Goal: Task Accomplishment & Management: Manage account settings

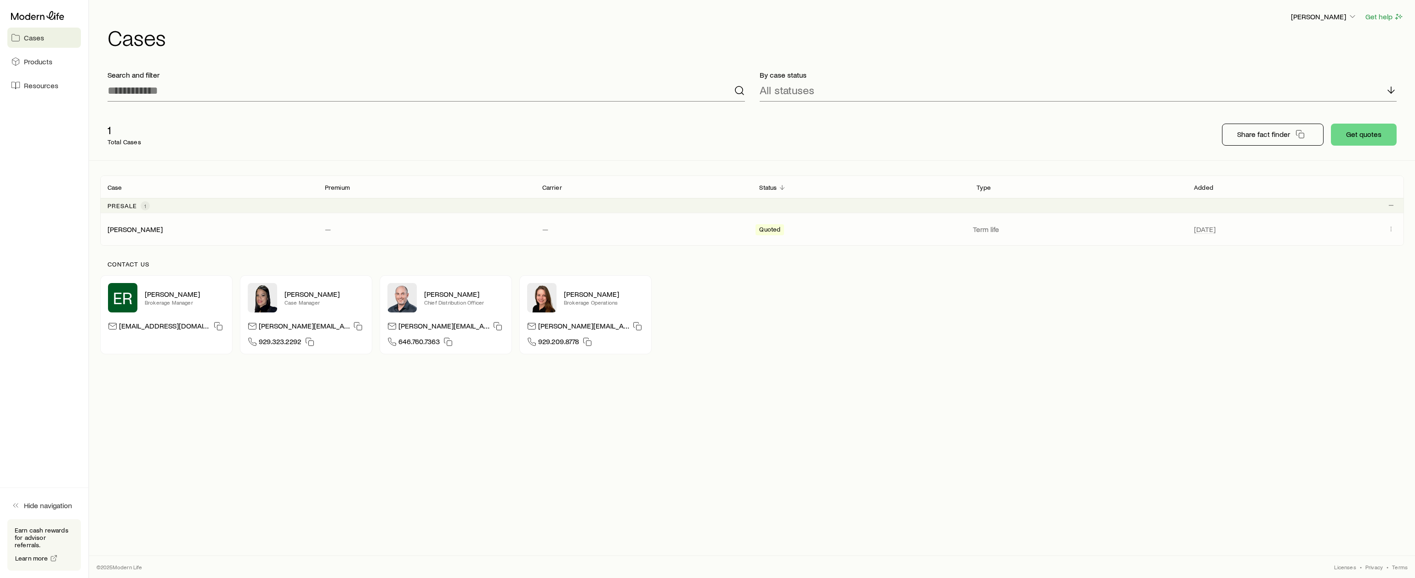
click at [767, 228] on span "Quoted" at bounding box center [769, 231] width 21 height 10
click at [133, 230] on link "[PERSON_NAME]" at bounding box center [135, 228] width 55 height 9
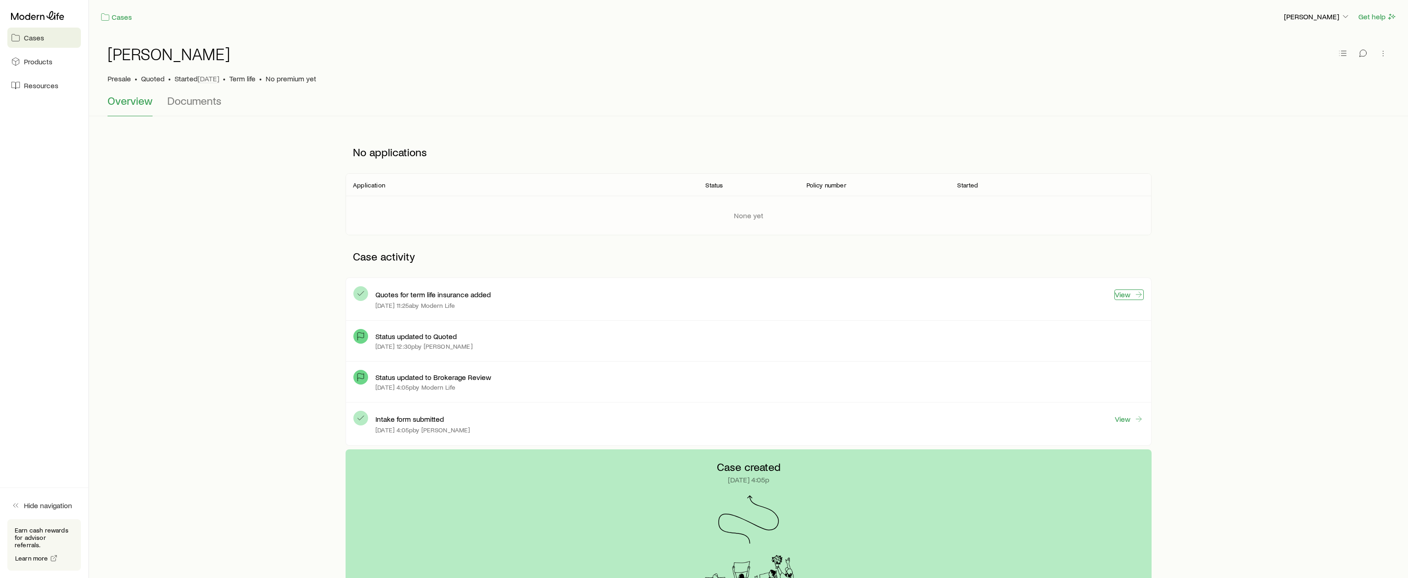
click at [1122, 298] on link "View" at bounding box center [1128, 294] width 29 height 11
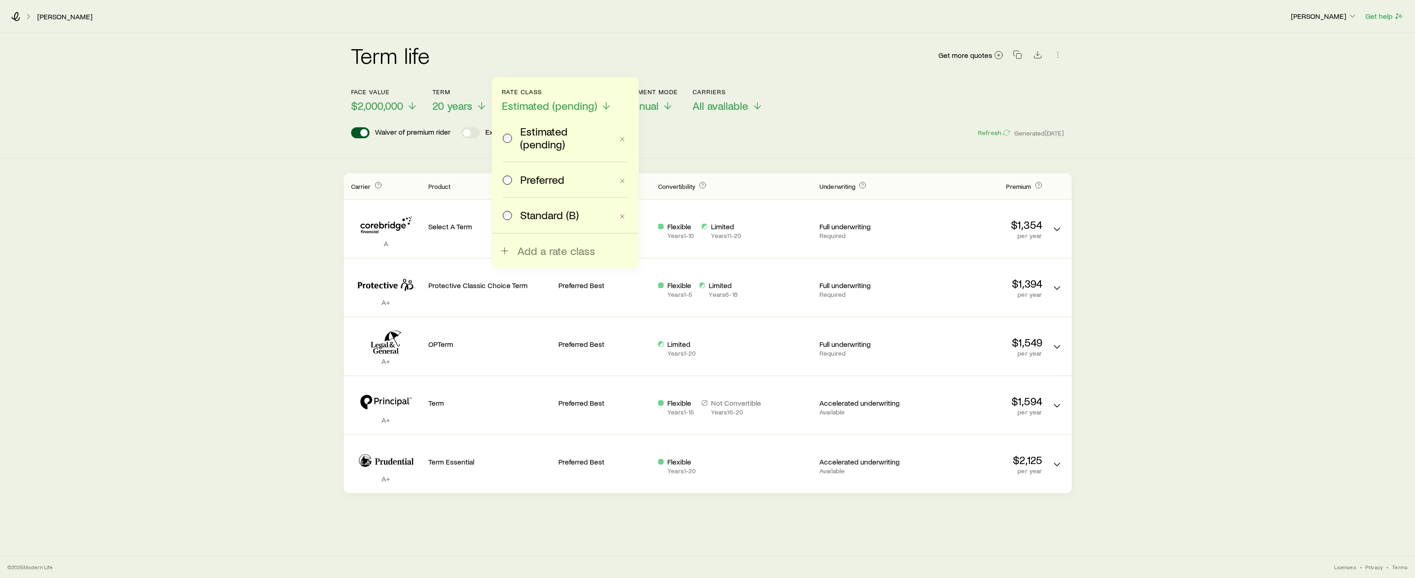
click at [216, 197] on div "Term life Get more quotes Face value $2,000,000 Term 20 years Rate Class Estima…" at bounding box center [707, 263] width 1415 height 460
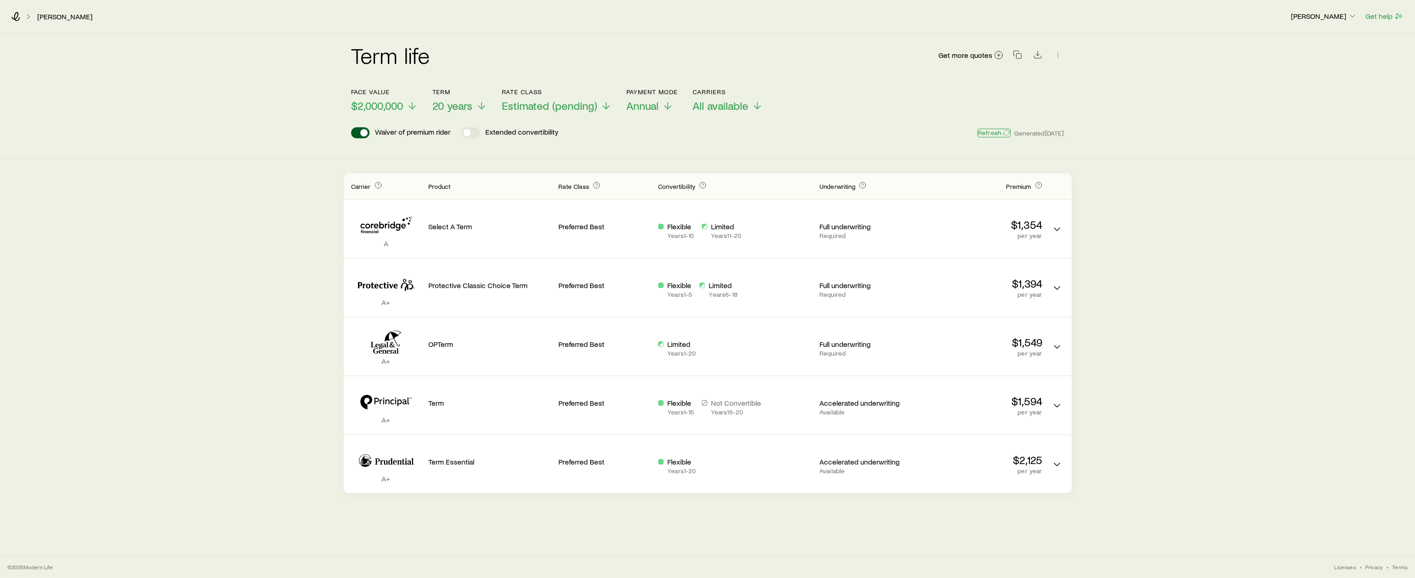
click at [997, 132] on button "Refresh" at bounding box center [993, 133] width 33 height 9
click at [1347, 16] on p "[PERSON_NAME]" at bounding box center [1324, 15] width 66 height 9
click at [1286, 41] on span "Licenses and contracts" at bounding box center [1305, 41] width 75 height 9
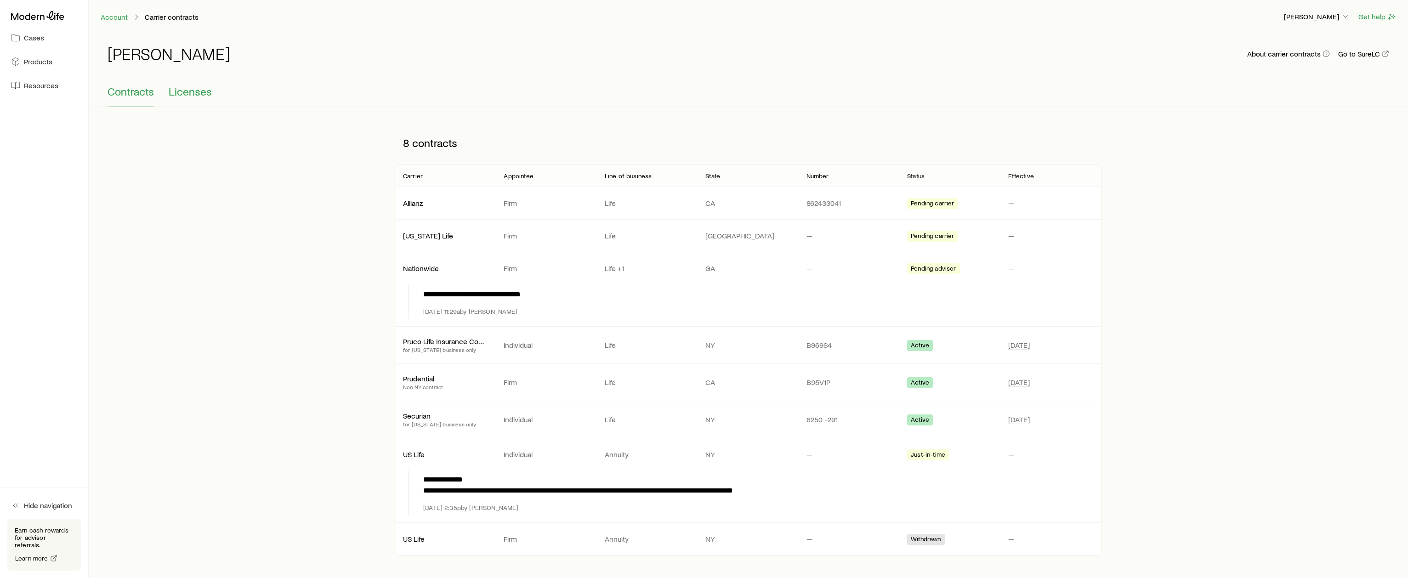
click at [192, 93] on span "Licenses" at bounding box center [190, 91] width 43 height 13
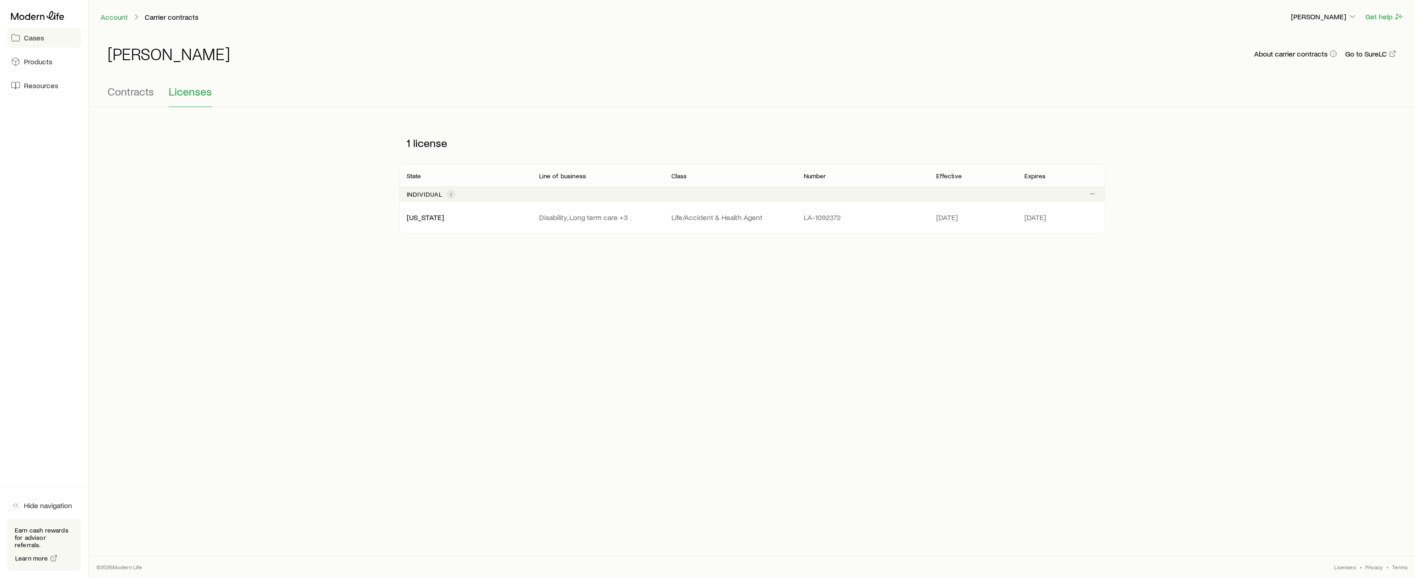
click at [25, 42] on span "Cases" at bounding box center [34, 37] width 20 height 9
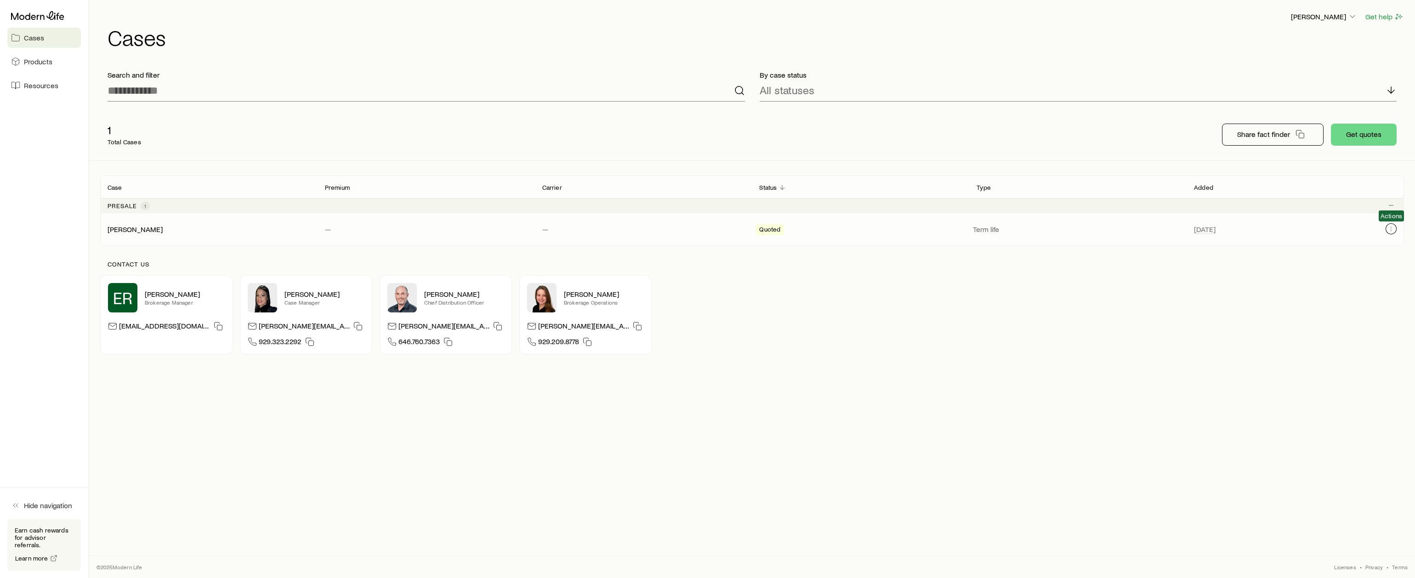
click at [1388, 229] on icon "Client cases" at bounding box center [1390, 228] width 7 height 7
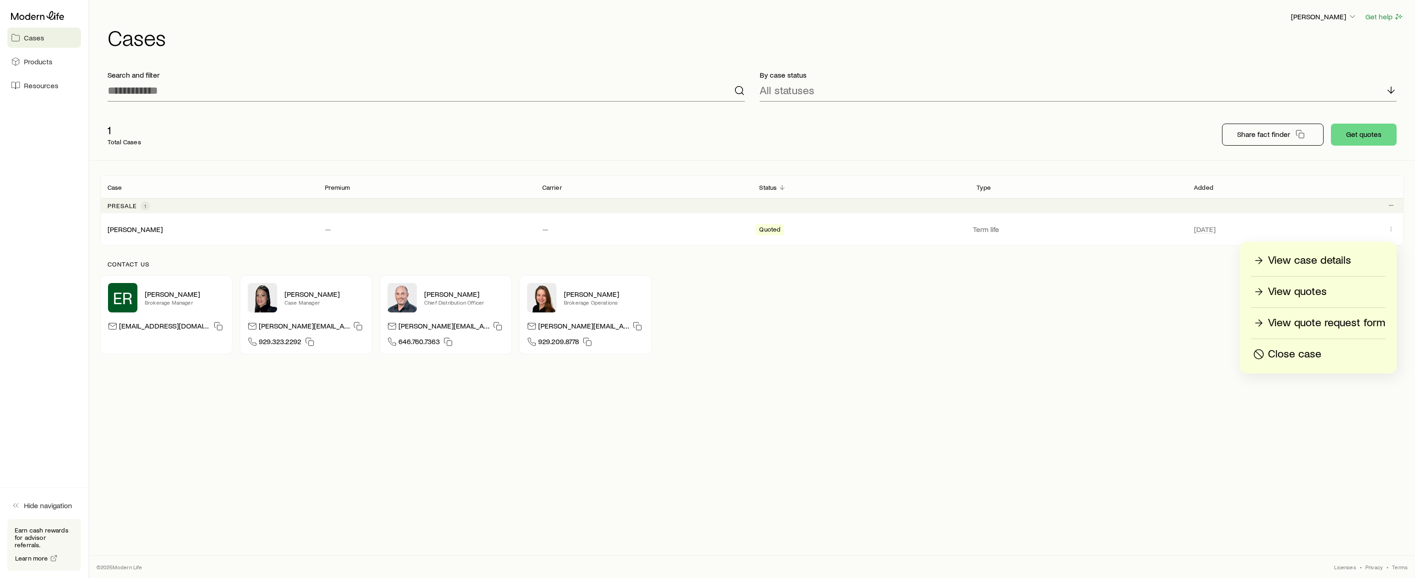
click at [1308, 264] on p "View case details" at bounding box center [1309, 260] width 83 height 15
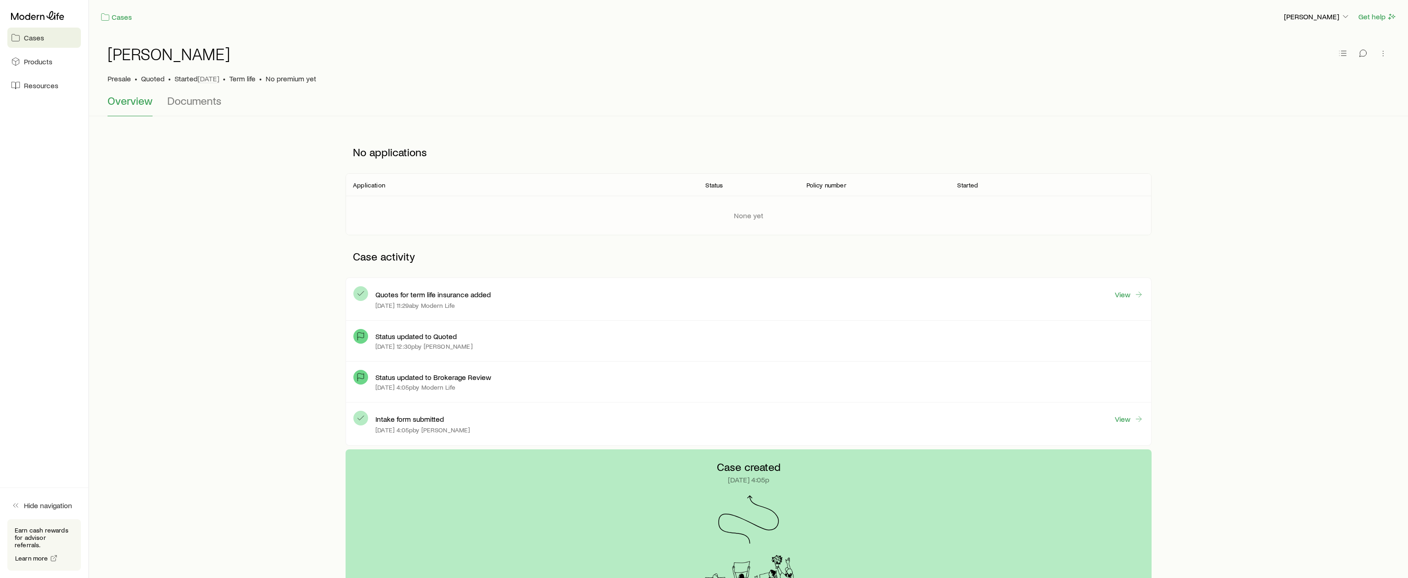
click at [419, 334] on p "Status updated to Quoted" at bounding box center [415, 336] width 81 height 9
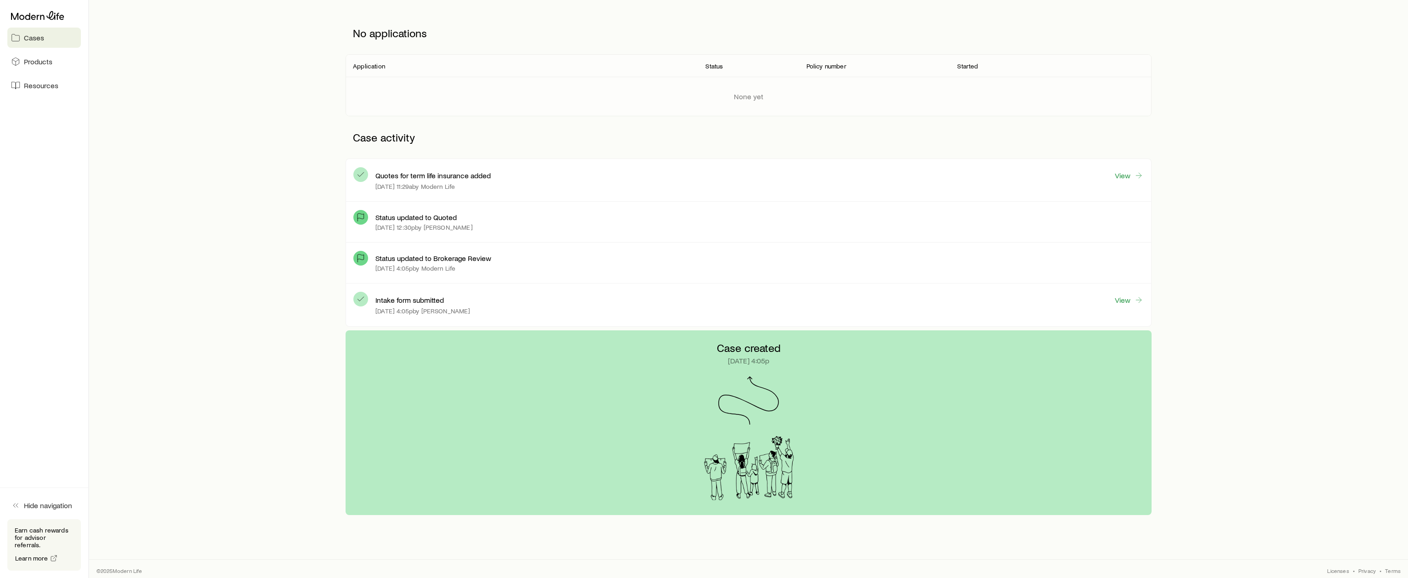
scroll to position [123, 0]
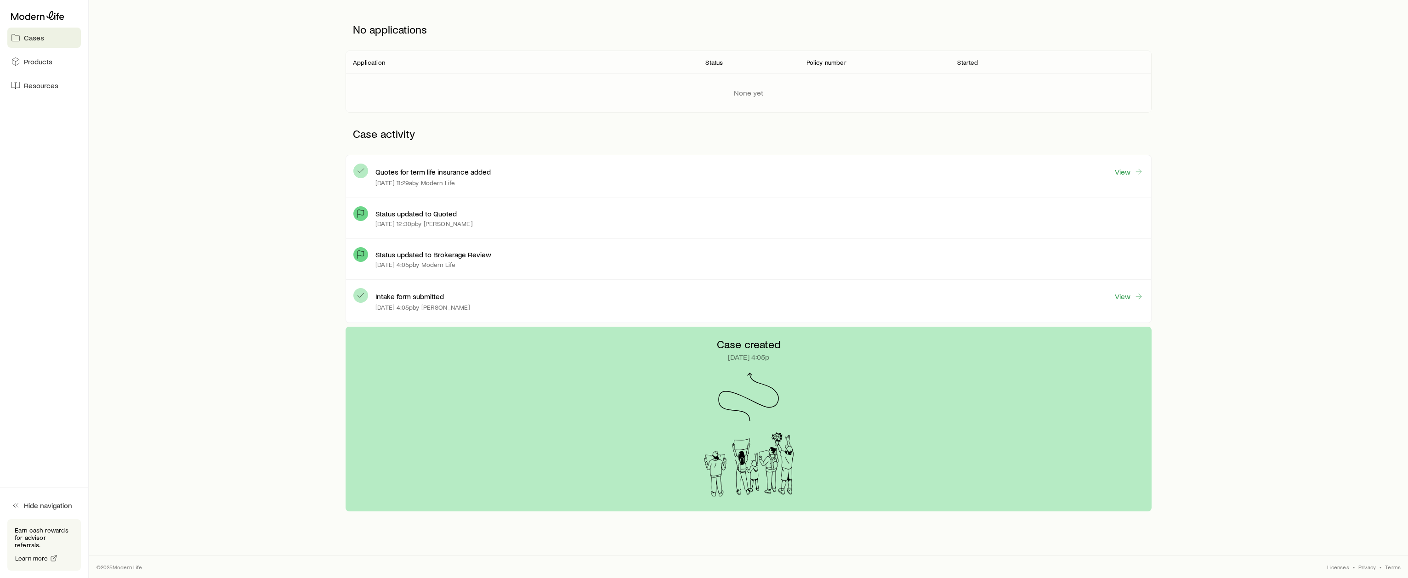
click at [749, 360] on p "[DATE] 4:05p" at bounding box center [748, 356] width 41 height 9
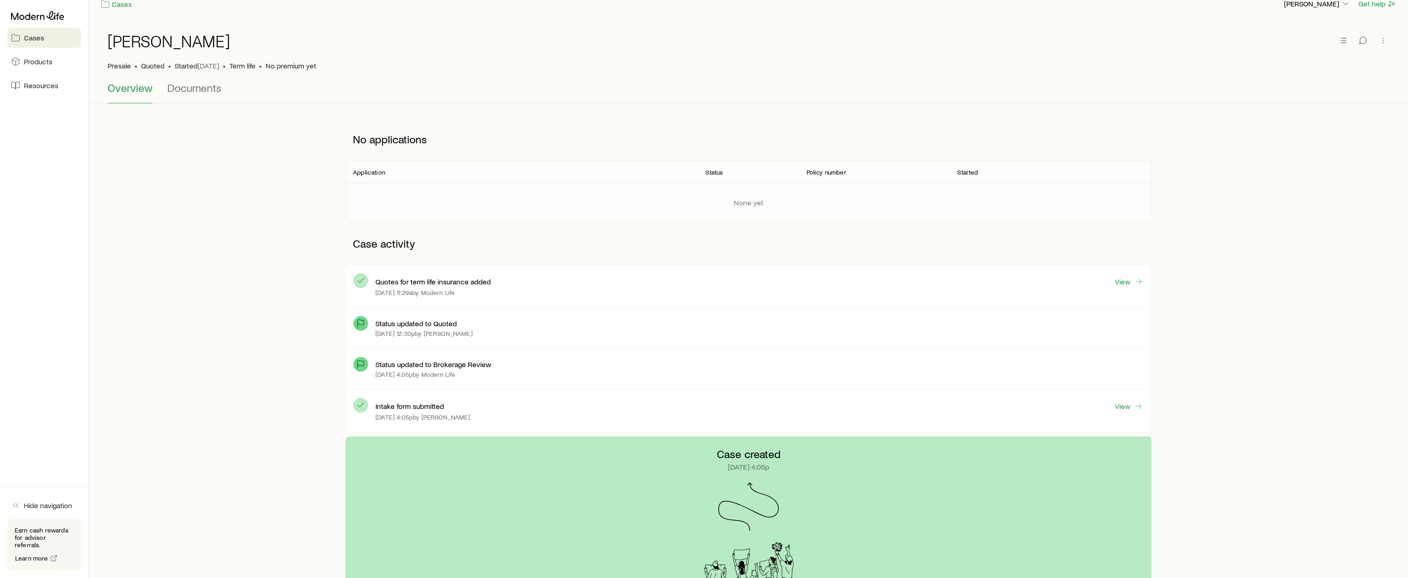
scroll to position [0, 0]
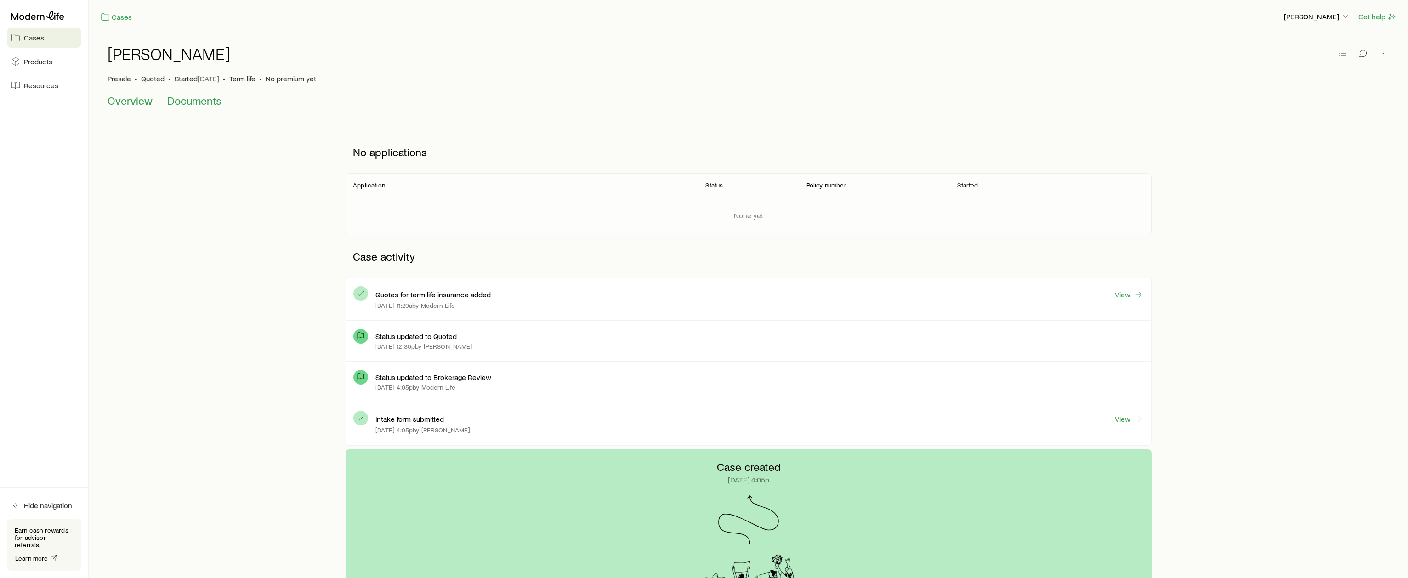
click at [175, 101] on span "Documents" at bounding box center [194, 100] width 54 height 13
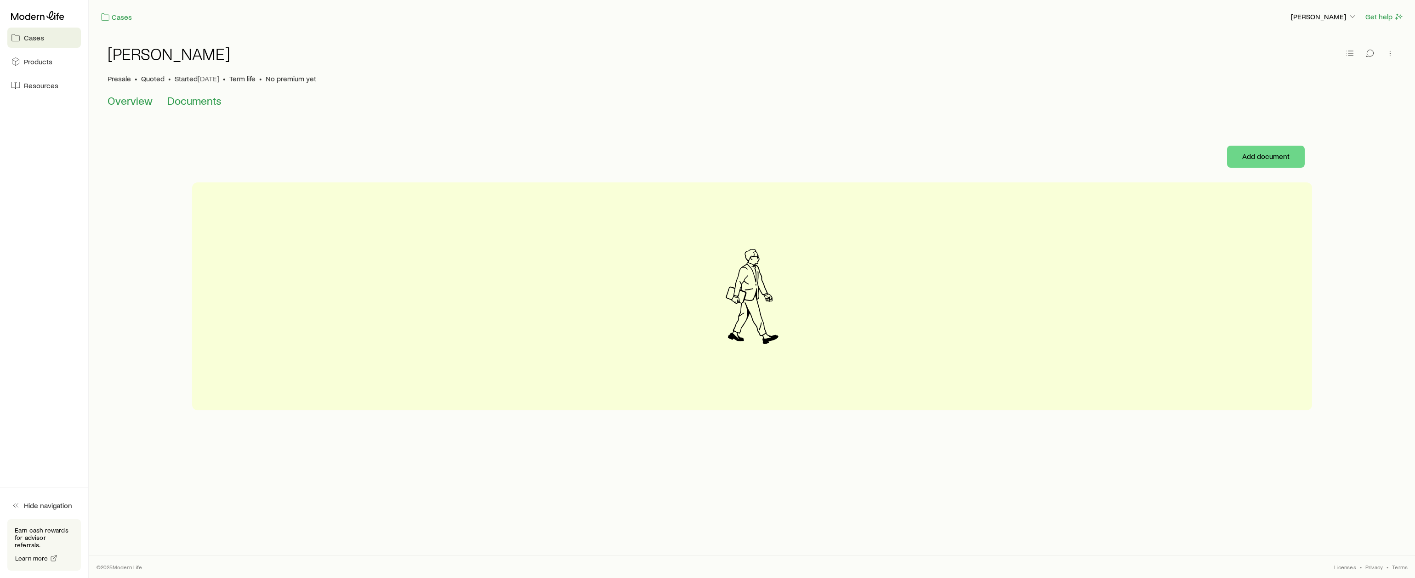
click at [119, 97] on span "Overview" at bounding box center [130, 100] width 45 height 13
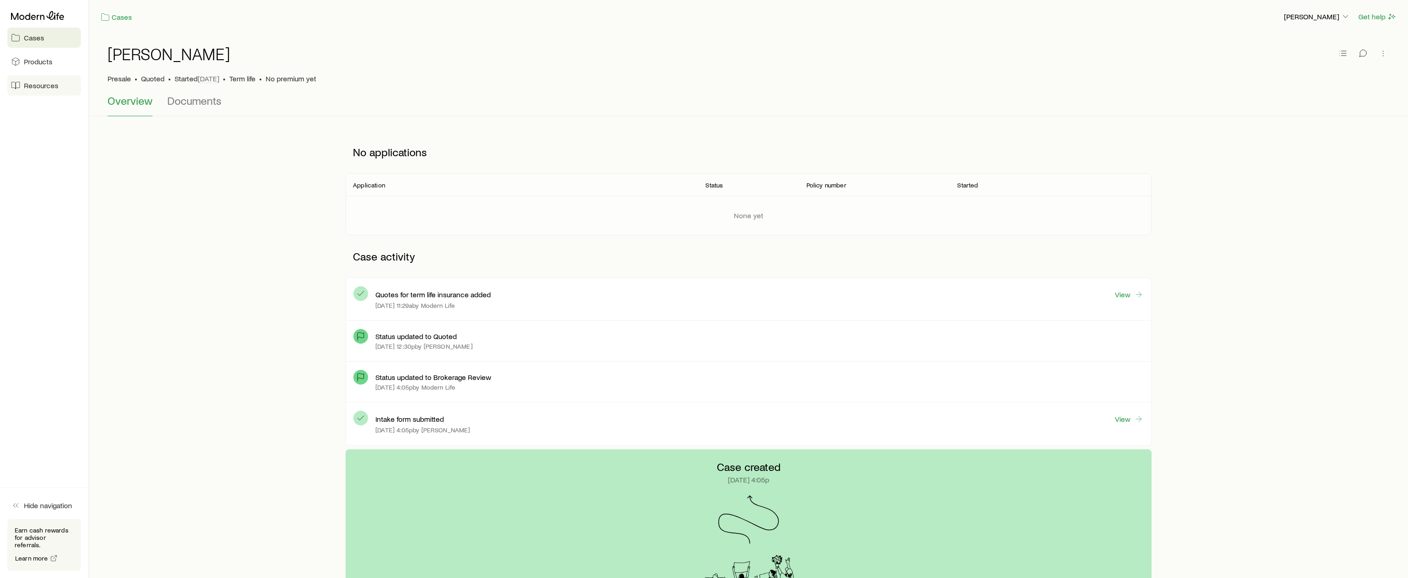
click at [45, 85] on span "Resources" at bounding box center [41, 85] width 34 height 9
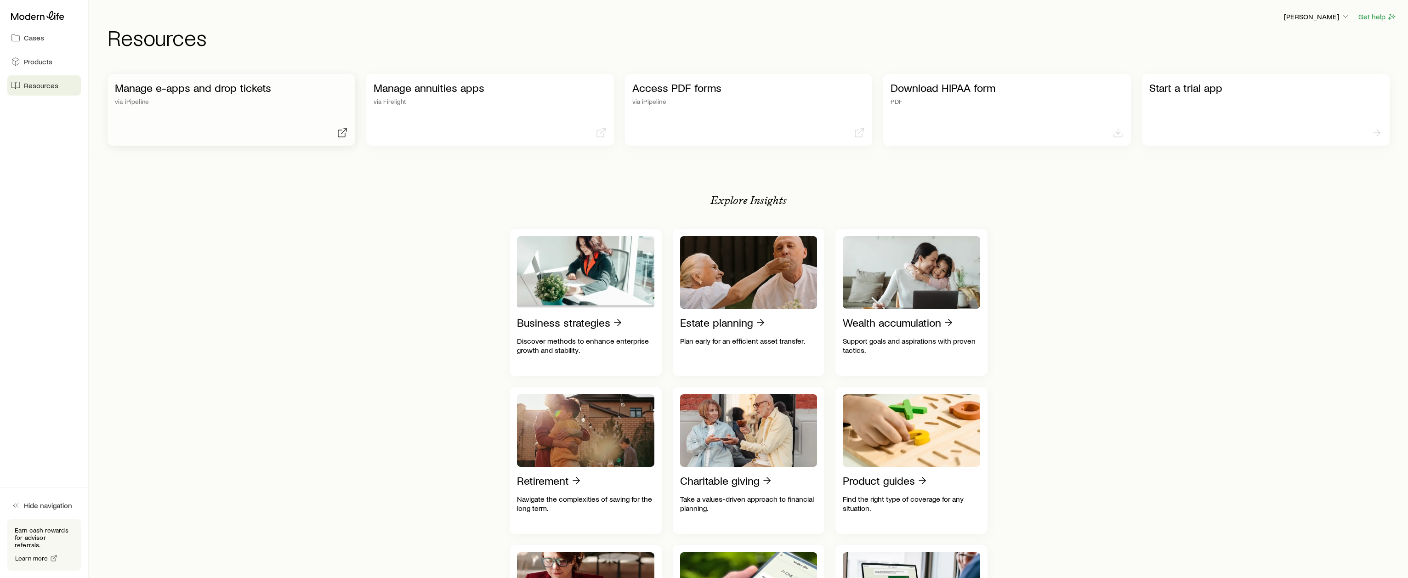
click at [219, 89] on p "Manage e-apps and drop tickets" at bounding box center [231, 87] width 233 height 13
click at [32, 41] on span "Cases" at bounding box center [34, 37] width 20 height 9
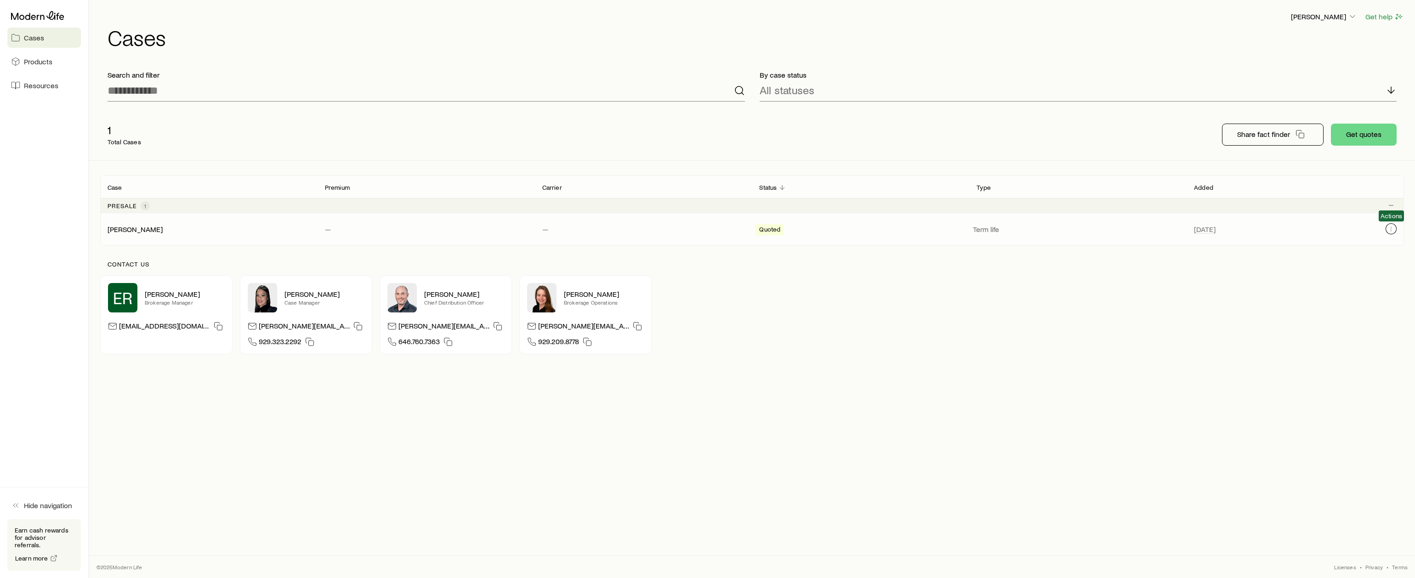
click at [1391, 231] on icon "Client cases" at bounding box center [1390, 231] width 0 height 0
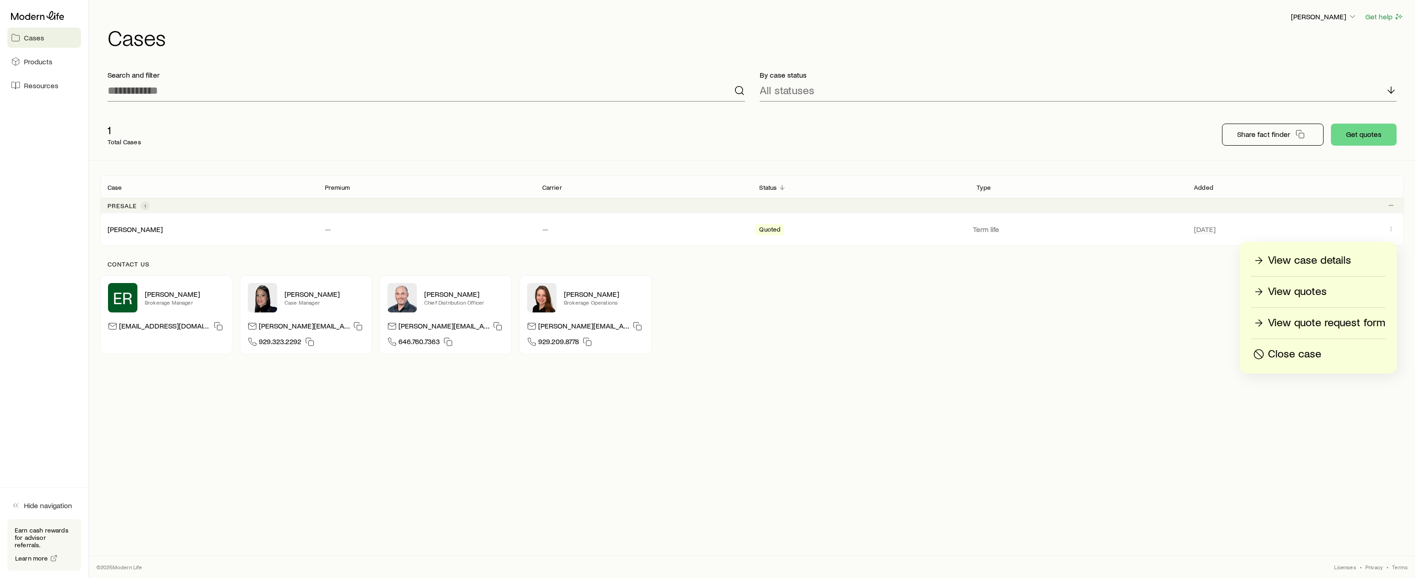
click at [1308, 261] on p "View case details" at bounding box center [1309, 260] width 83 height 15
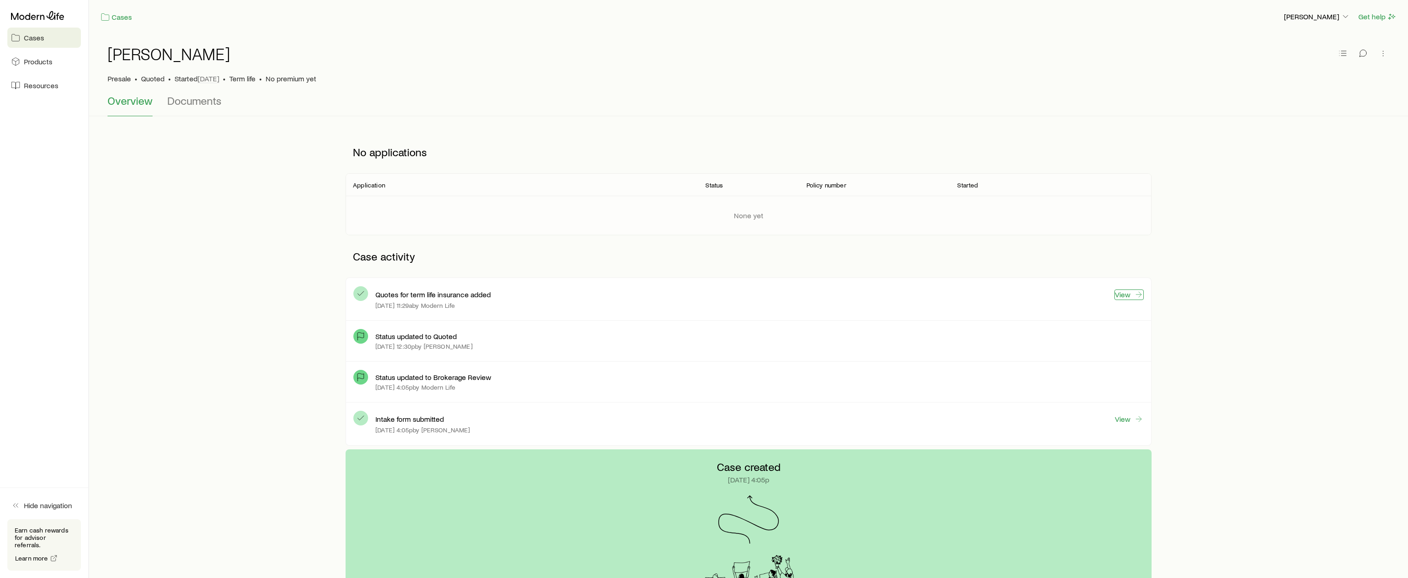
click at [1115, 291] on link "View" at bounding box center [1128, 294] width 29 height 11
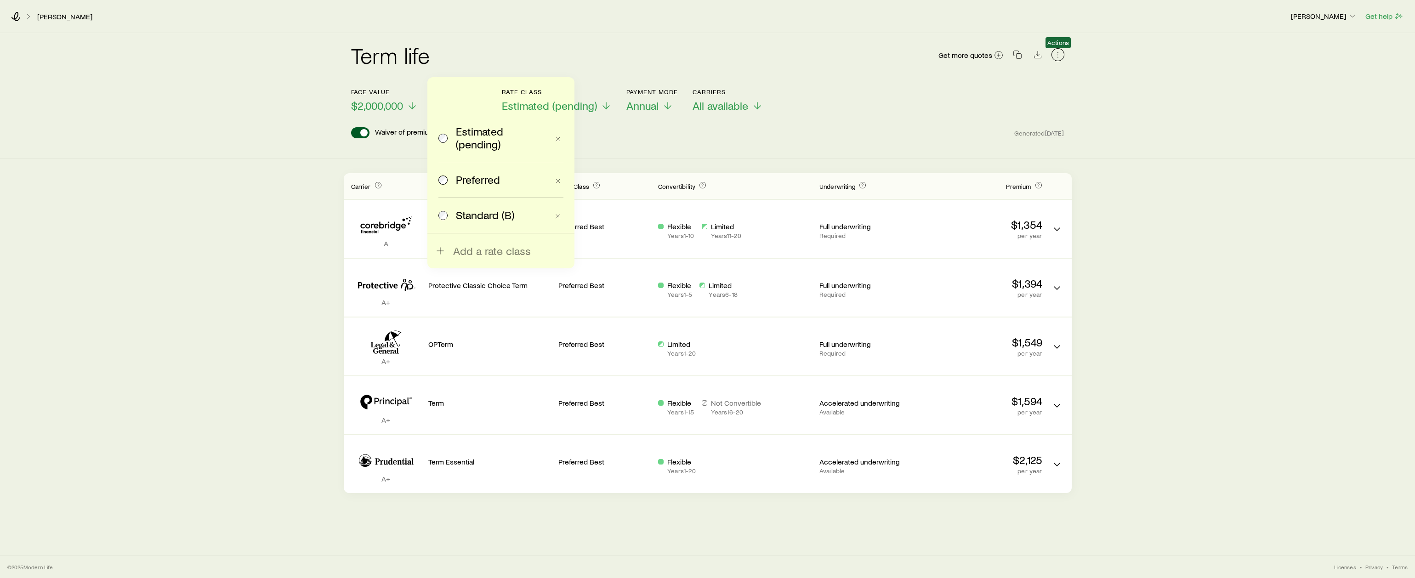
click at [1052, 53] on button "button" at bounding box center [1057, 54] width 13 height 13
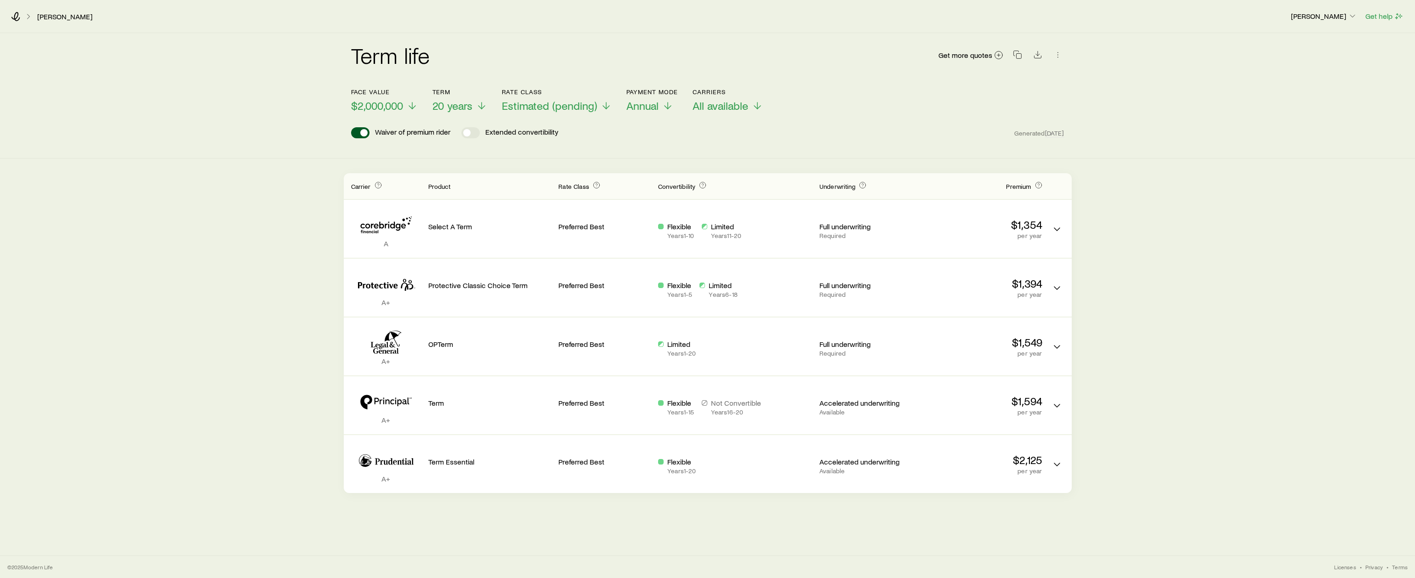
click at [1165, 68] on div "Term life Get more quotes Face value $2,000,000 Term 20 years Rate Class Estima…" at bounding box center [707, 95] width 1415 height 125
